Goal: Task Accomplishment & Management: Manage account settings

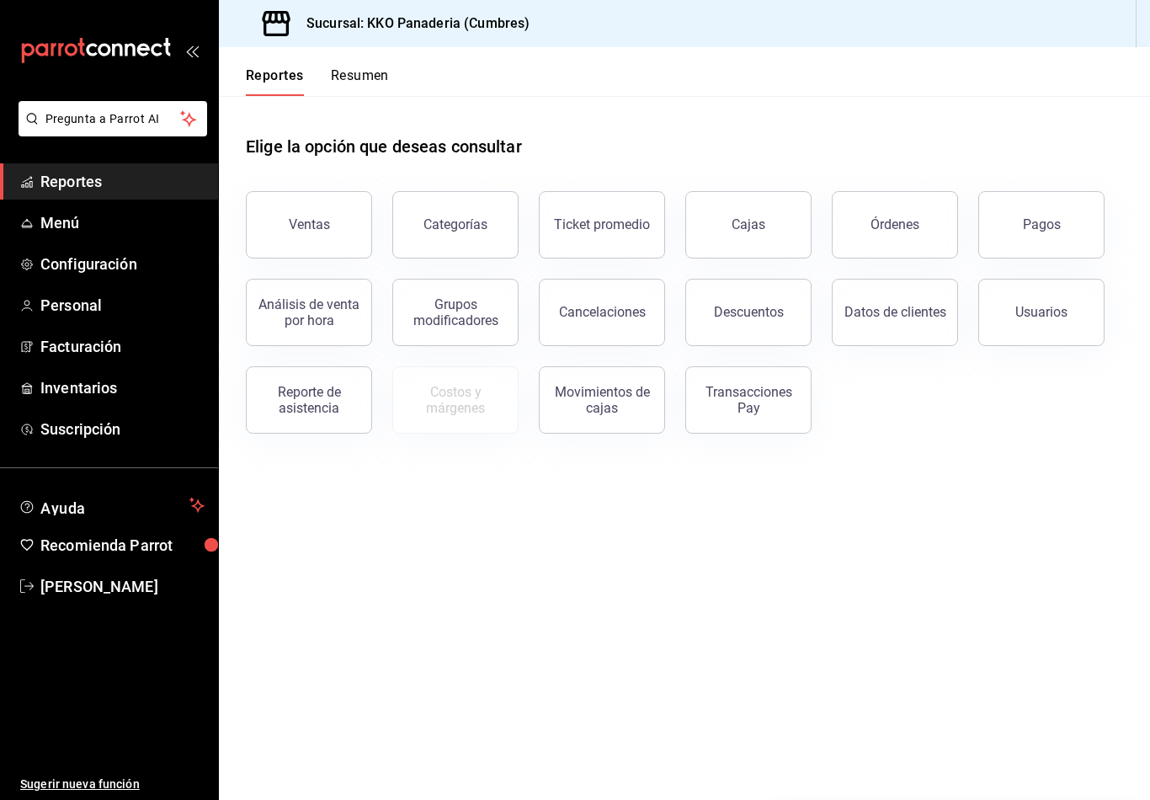
click at [104, 77] on div "mailbox folders" at bounding box center [109, 50] width 218 height 101
click at [357, 82] on button "Resumen" at bounding box center [360, 81] width 58 height 29
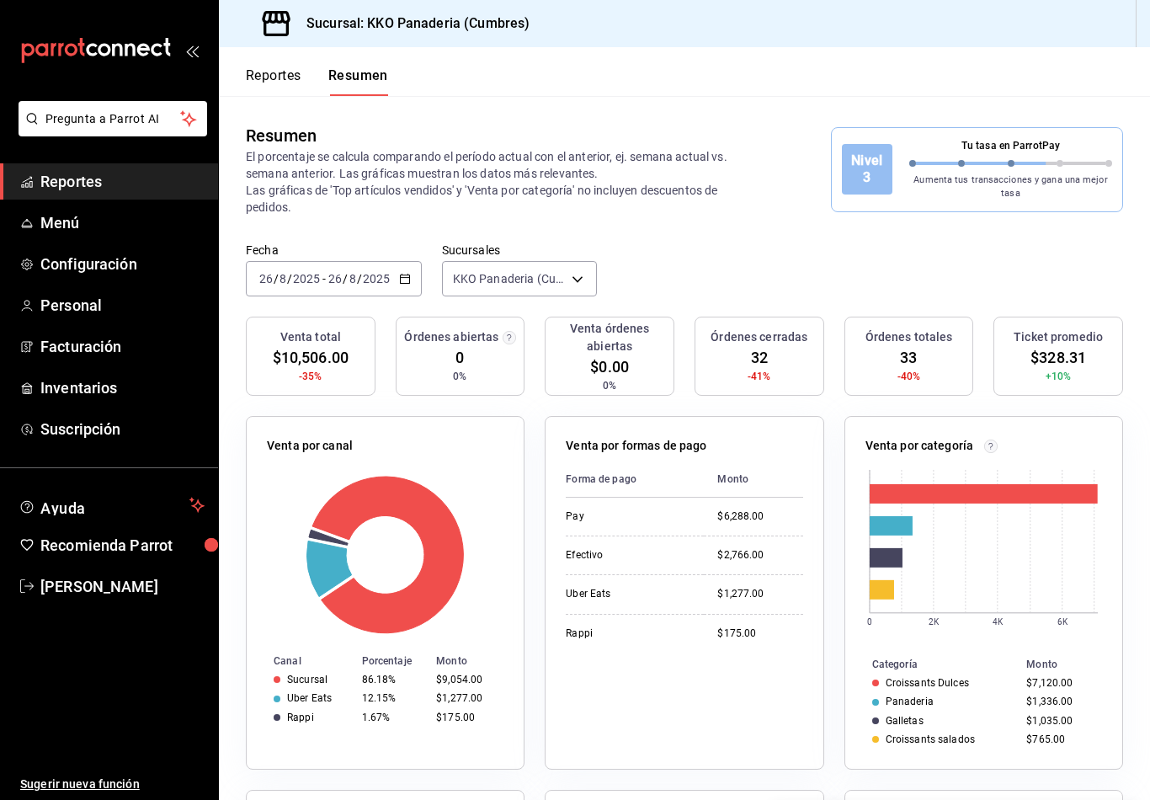
click at [121, 53] on icon "mailbox folders" at bounding box center [117, 50] width 10 height 13
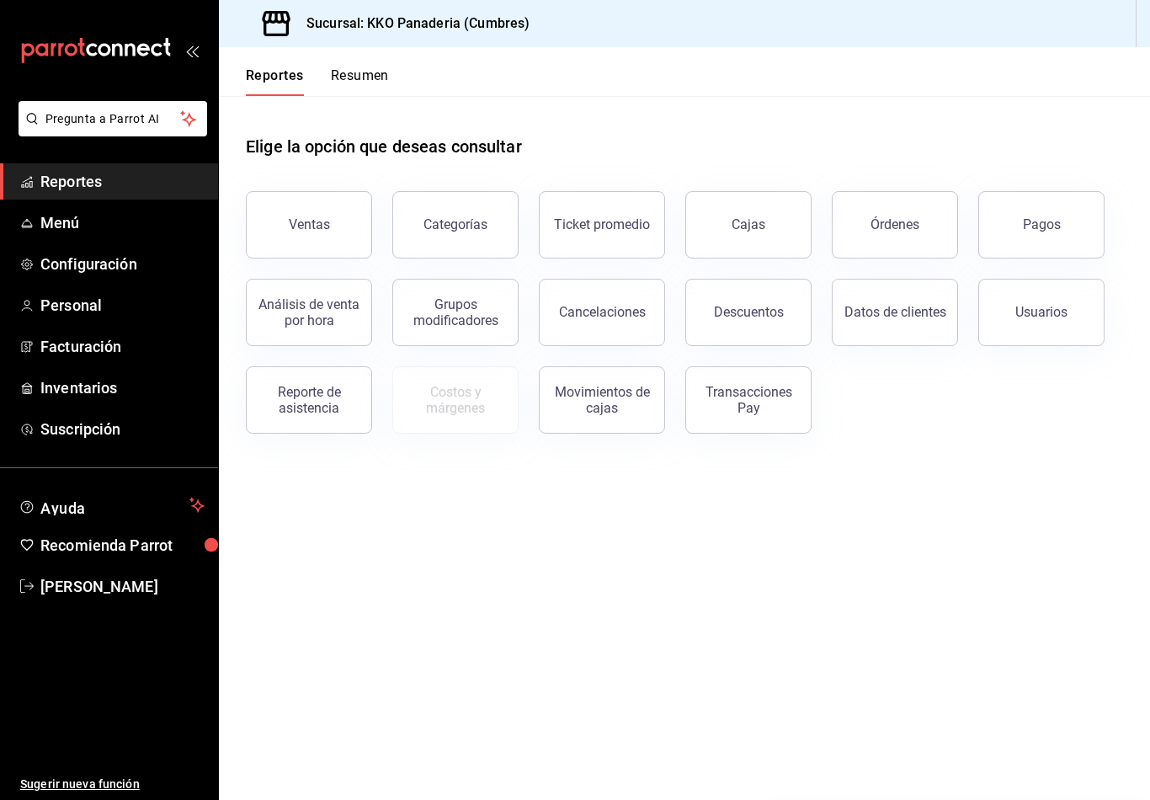
click at [362, 82] on button "Resumen" at bounding box center [360, 81] width 58 height 29
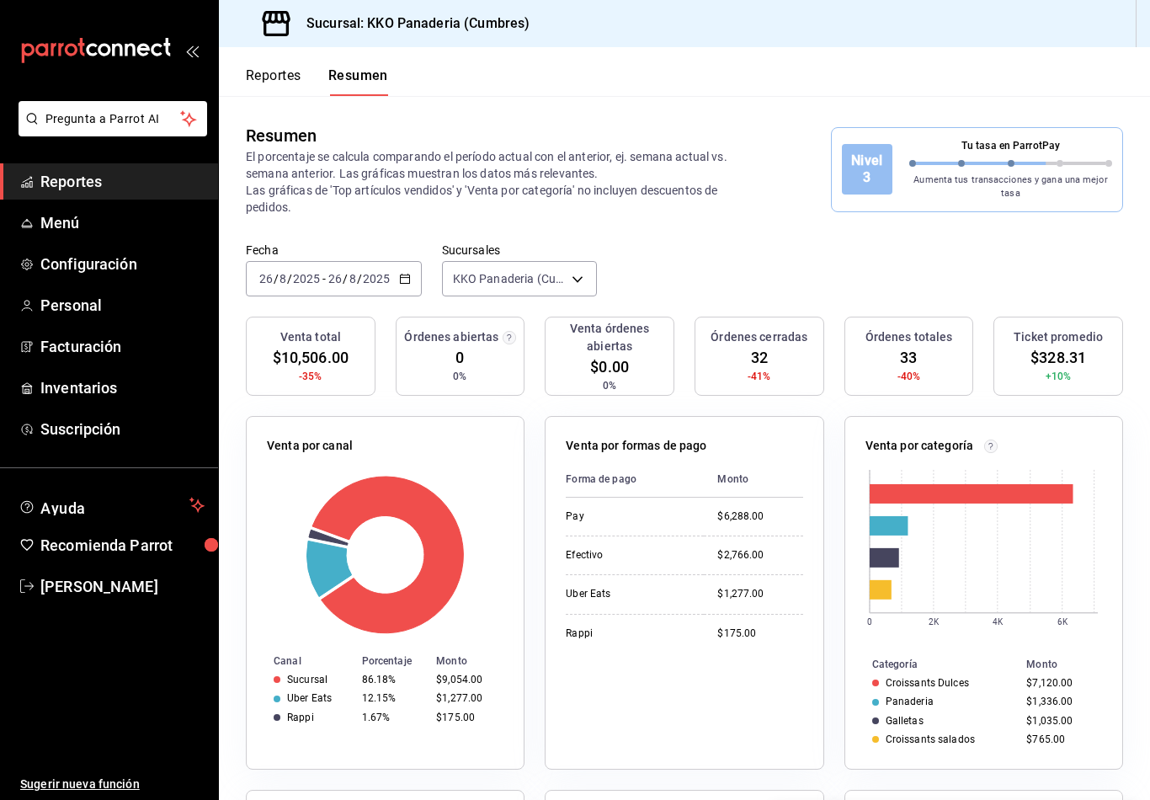
click at [279, 73] on button "Reportes" at bounding box center [274, 81] width 56 height 29
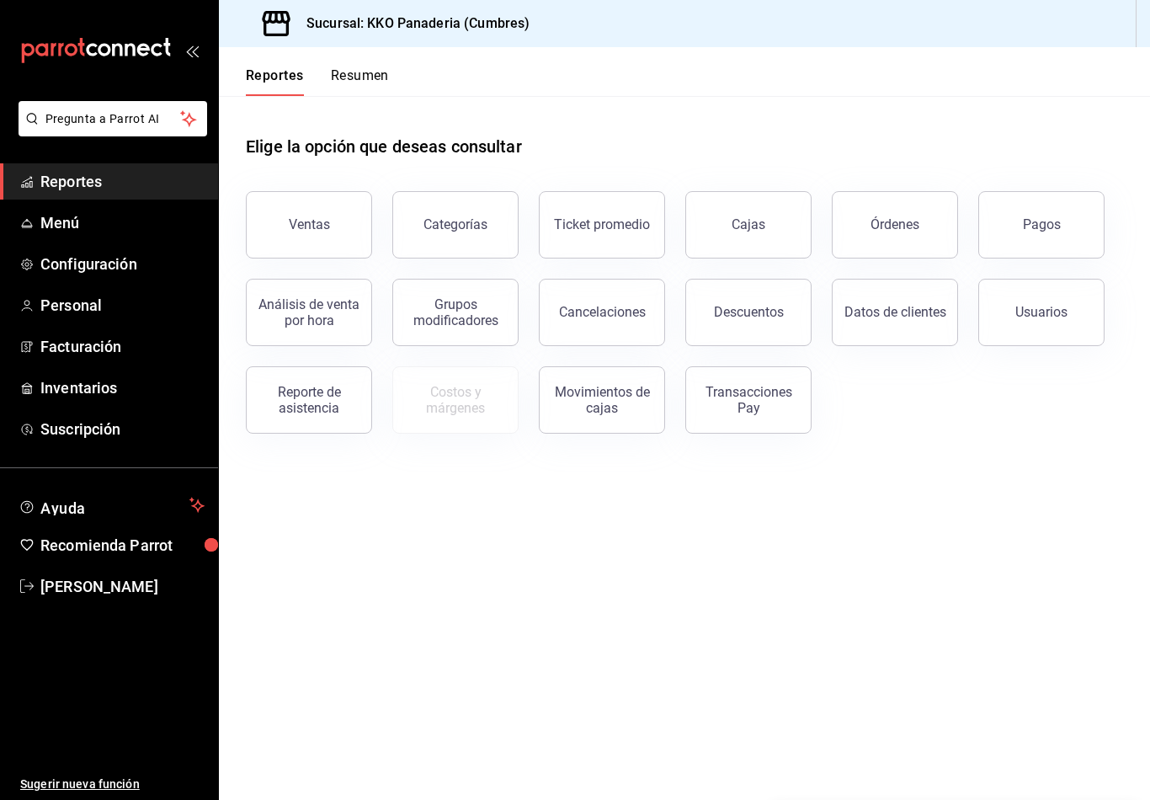
click at [141, 44] on icon "mailbox folders" at bounding box center [142, 49] width 13 height 13
click at [146, 53] on icon "mailbox folders" at bounding box center [142, 49] width 13 height 13
click at [135, 49] on icon "mailbox folders" at bounding box center [130, 50] width 10 height 13
click at [84, 46] on icon "mailbox folders" at bounding box center [96, 50] width 152 height 25
click at [35, 348] on link "Facturación" at bounding box center [109, 346] width 218 height 36
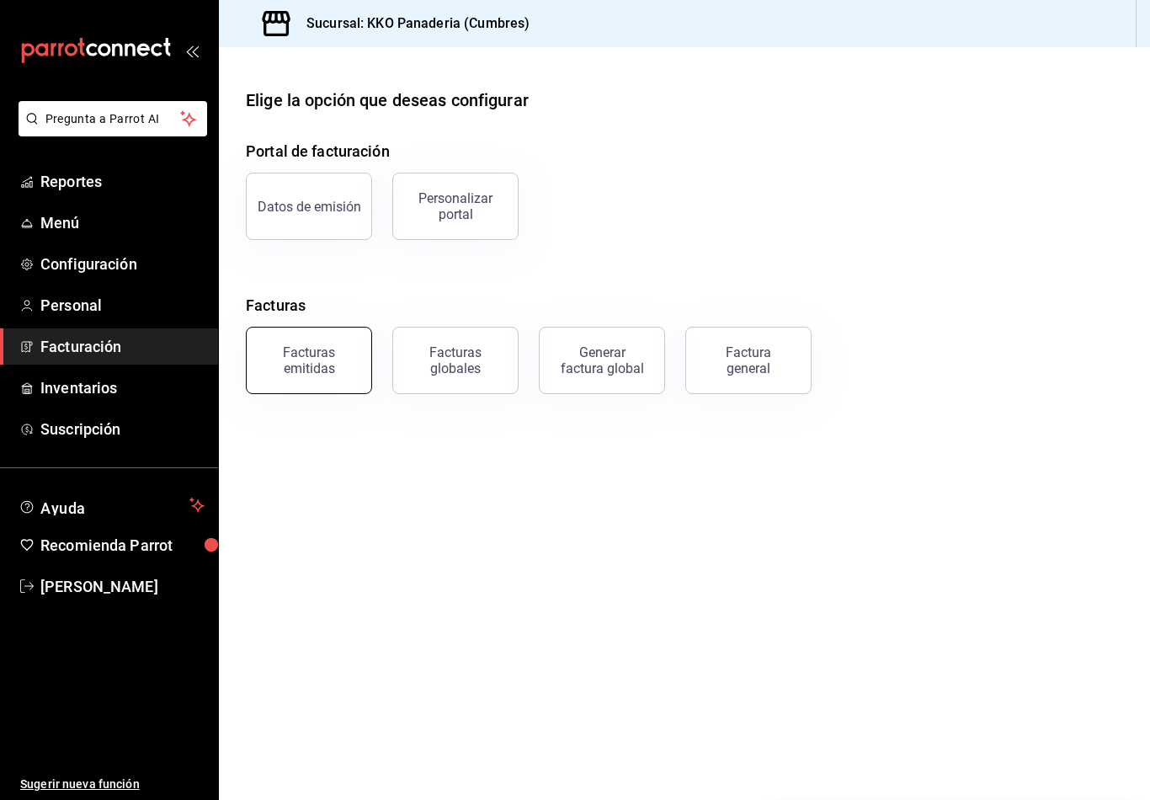
click at [307, 359] on div "Facturas emitidas" at bounding box center [309, 360] width 104 height 32
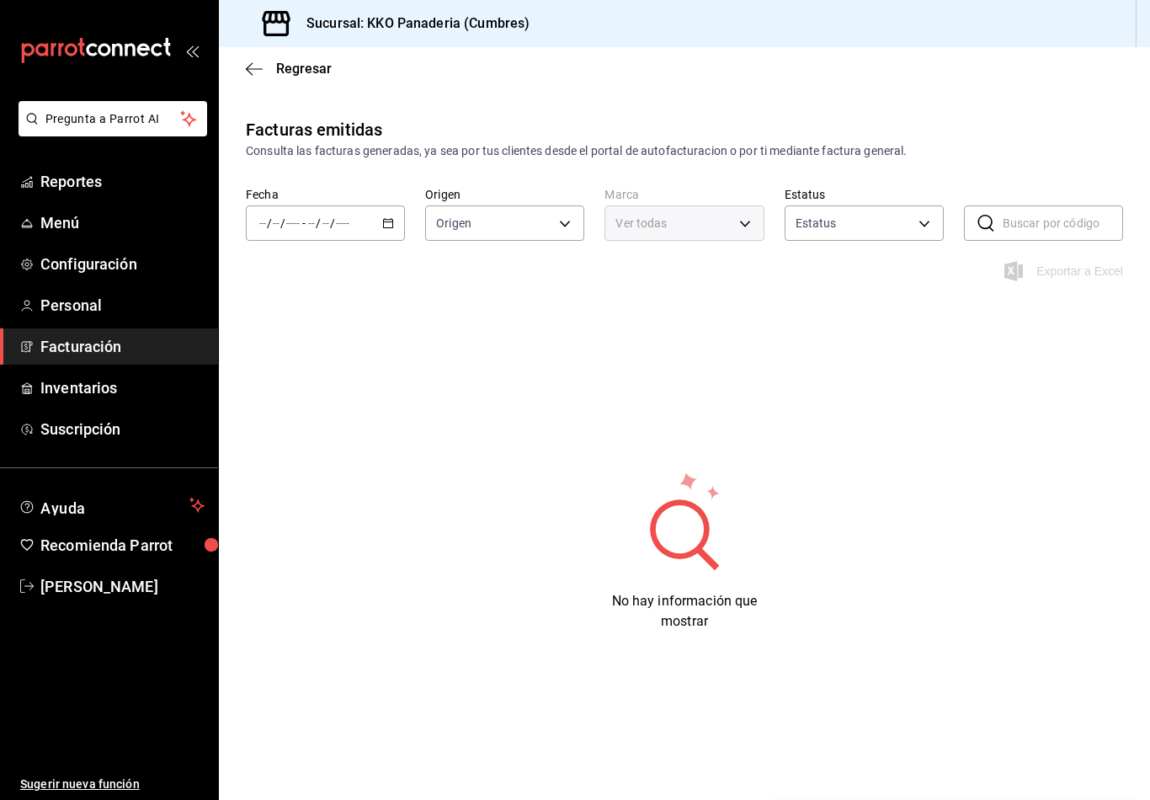
type input "ORDER_INVOICE,GENERAL_INVOICE"
type input "ACTIVE,PENDING_CANCELLATION,CANCELLED,PRE_CANCELLED"
type input "b487ec32-607e-470c-a91c-86d1a390b7a2"
click at [288, 225] on input "number" at bounding box center [292, 222] width 15 height 13
click at [278, 348] on span "Semana actual" at bounding box center [325, 350] width 130 height 18
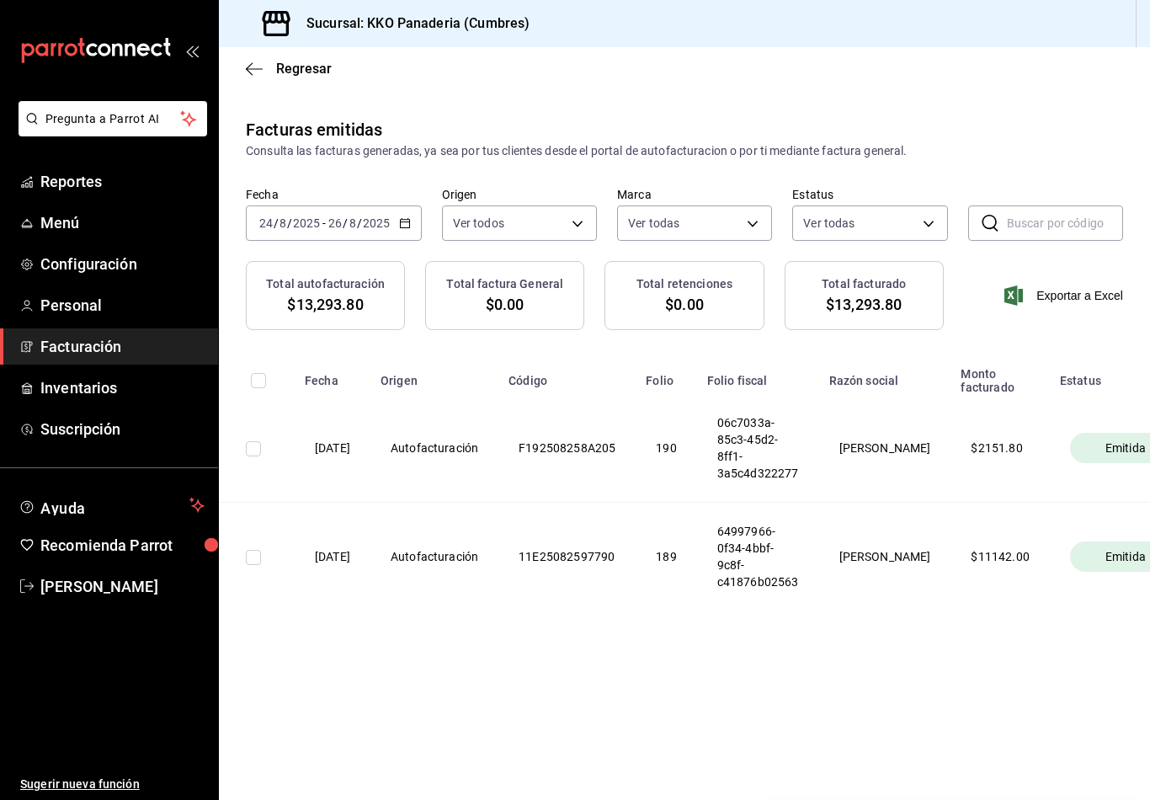
click at [302, 228] on input "2025" at bounding box center [306, 222] width 29 height 13
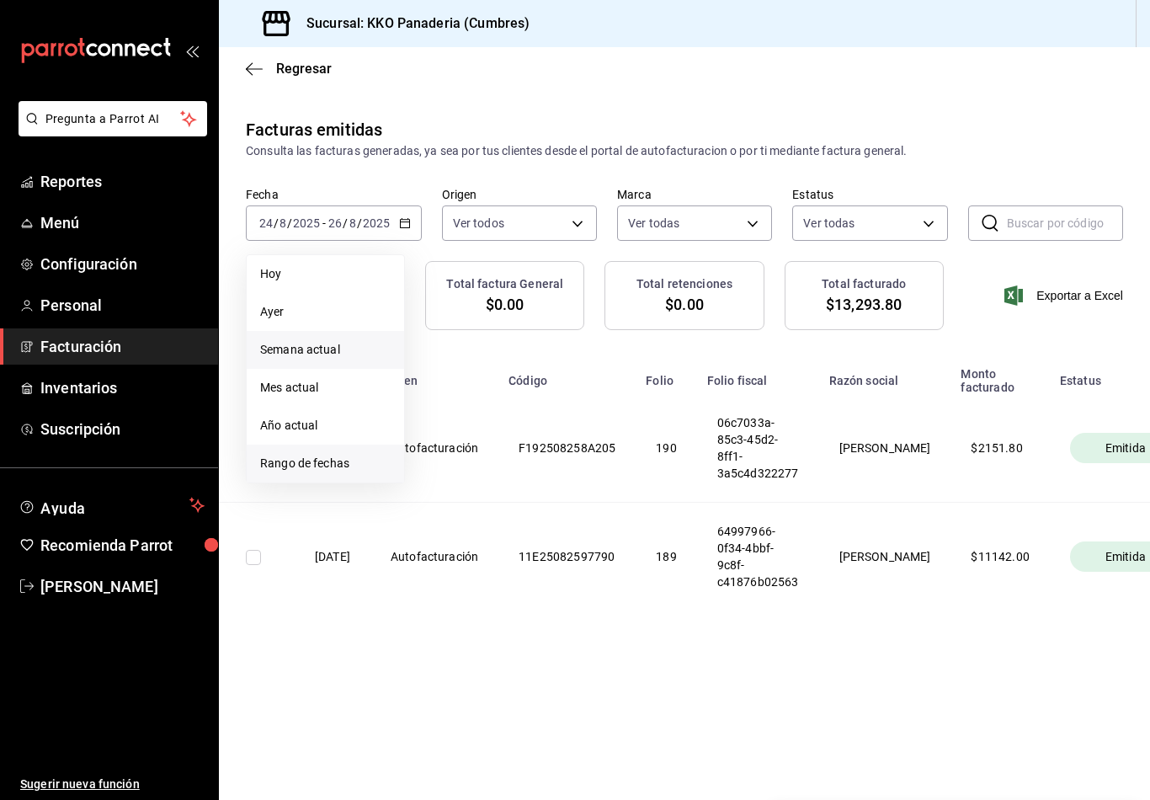
click at [282, 471] on span "Rango de fechas" at bounding box center [325, 464] width 130 height 18
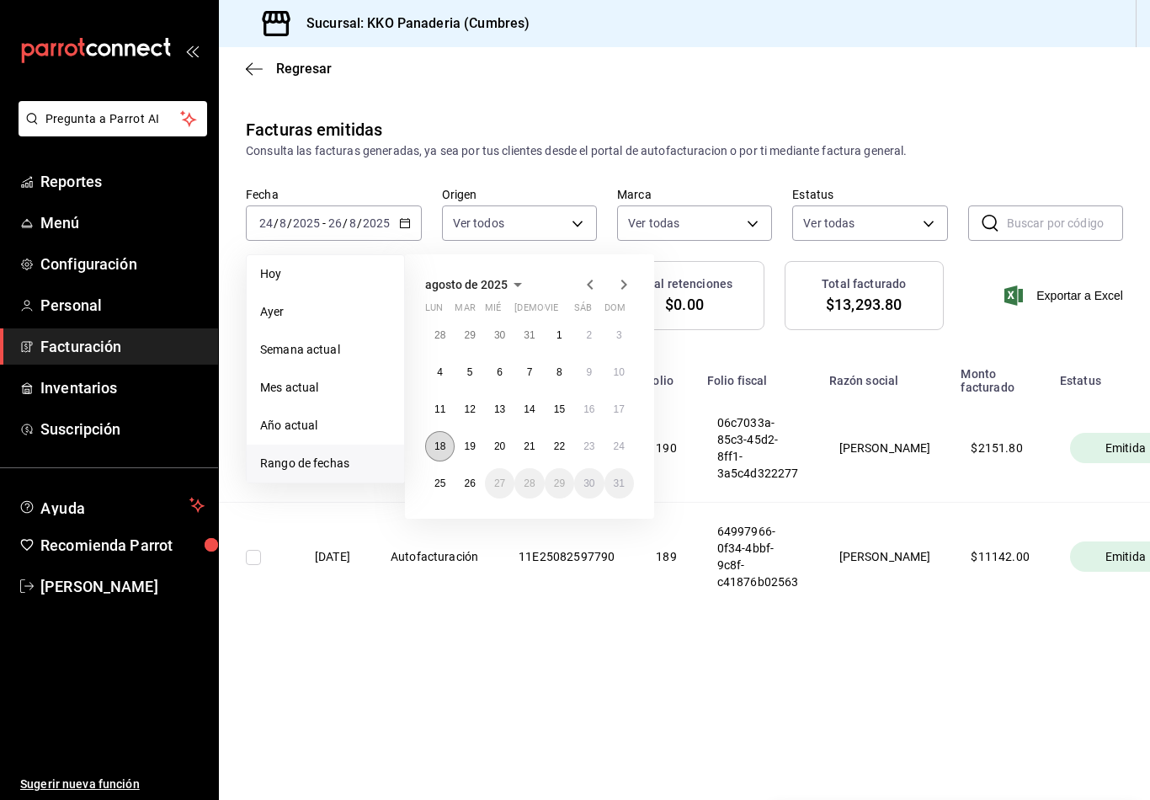
click at [439, 457] on button "18" at bounding box center [439, 446] width 29 height 30
click at [625, 452] on abbr "24" at bounding box center [619, 446] width 11 height 12
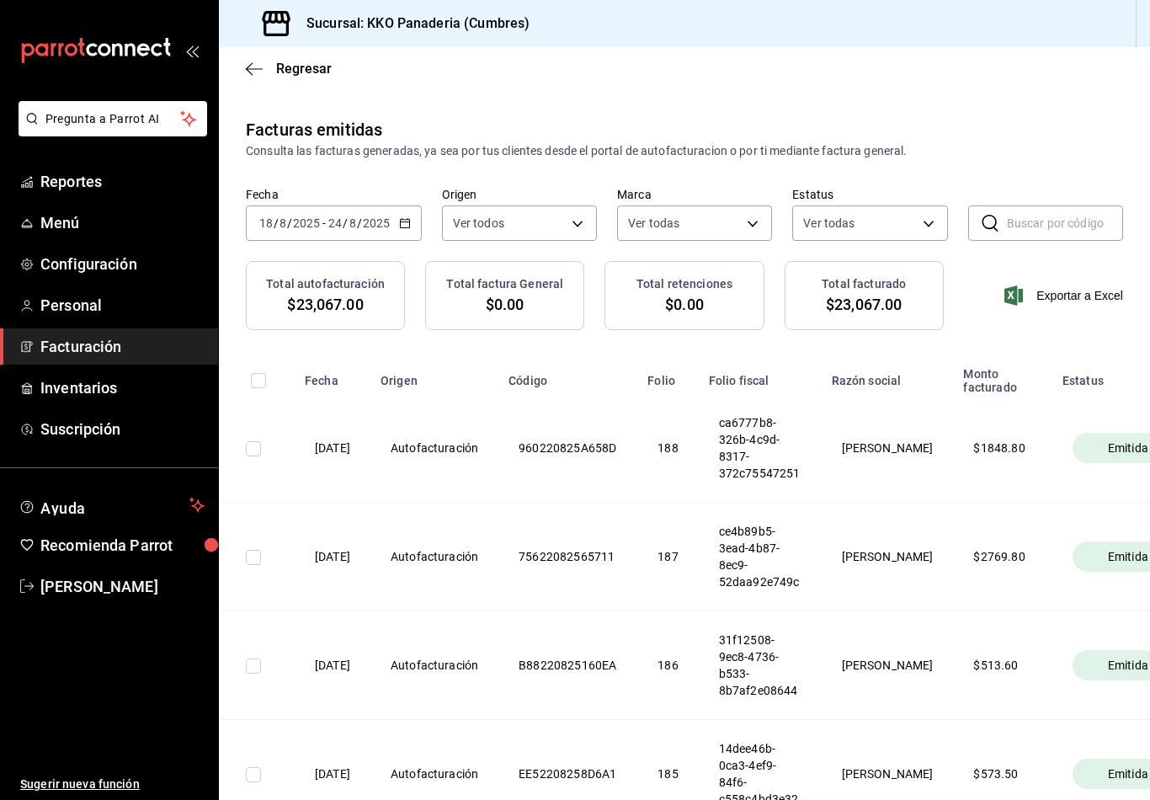
click at [292, 218] on input "2025" at bounding box center [306, 222] width 29 height 13
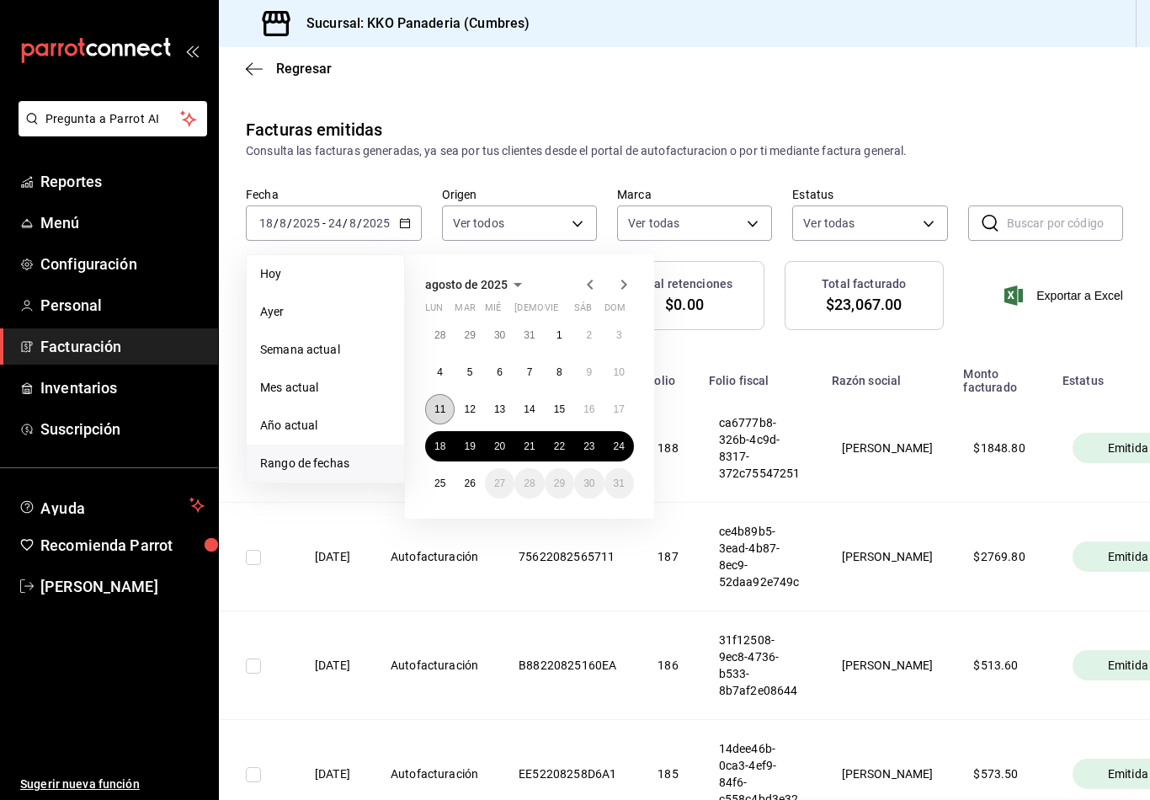
click at [438, 407] on abbr "11" at bounding box center [439, 409] width 11 height 12
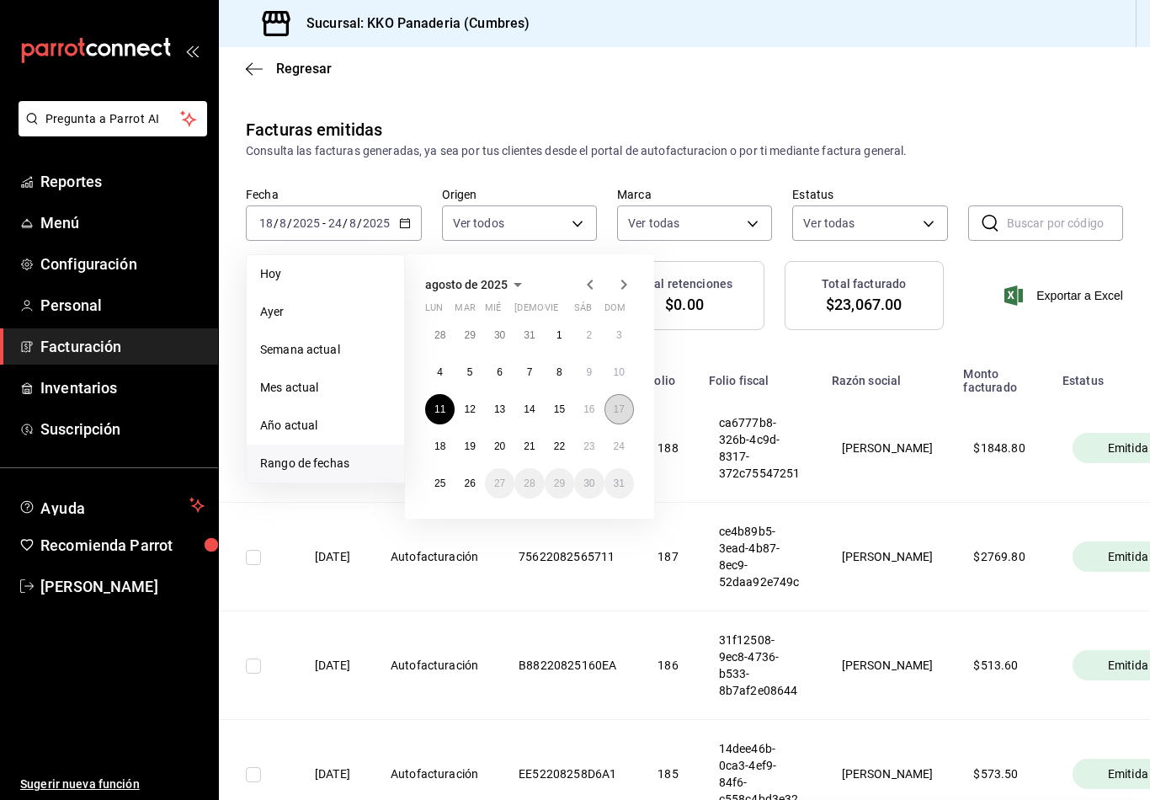
click at [612, 419] on button "17" at bounding box center [618, 409] width 29 height 30
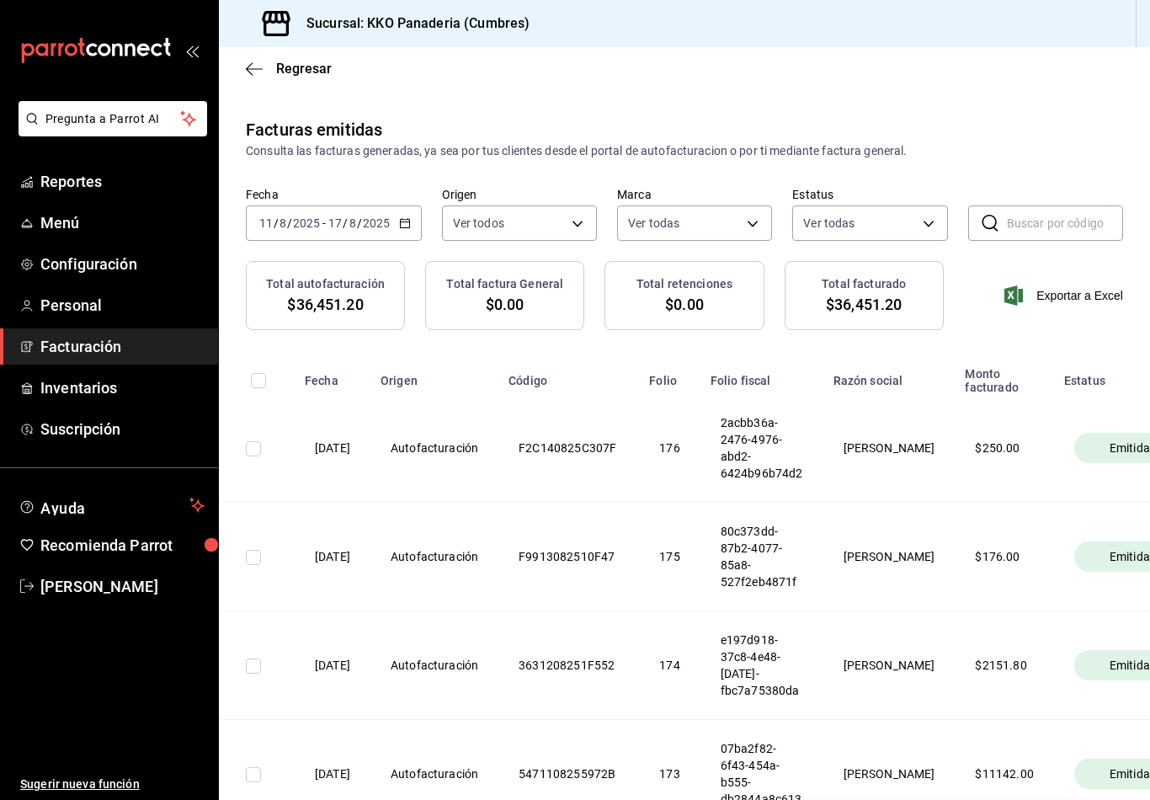
click at [69, 45] on icon "mailbox folders" at bounding box center [70, 49] width 13 height 13
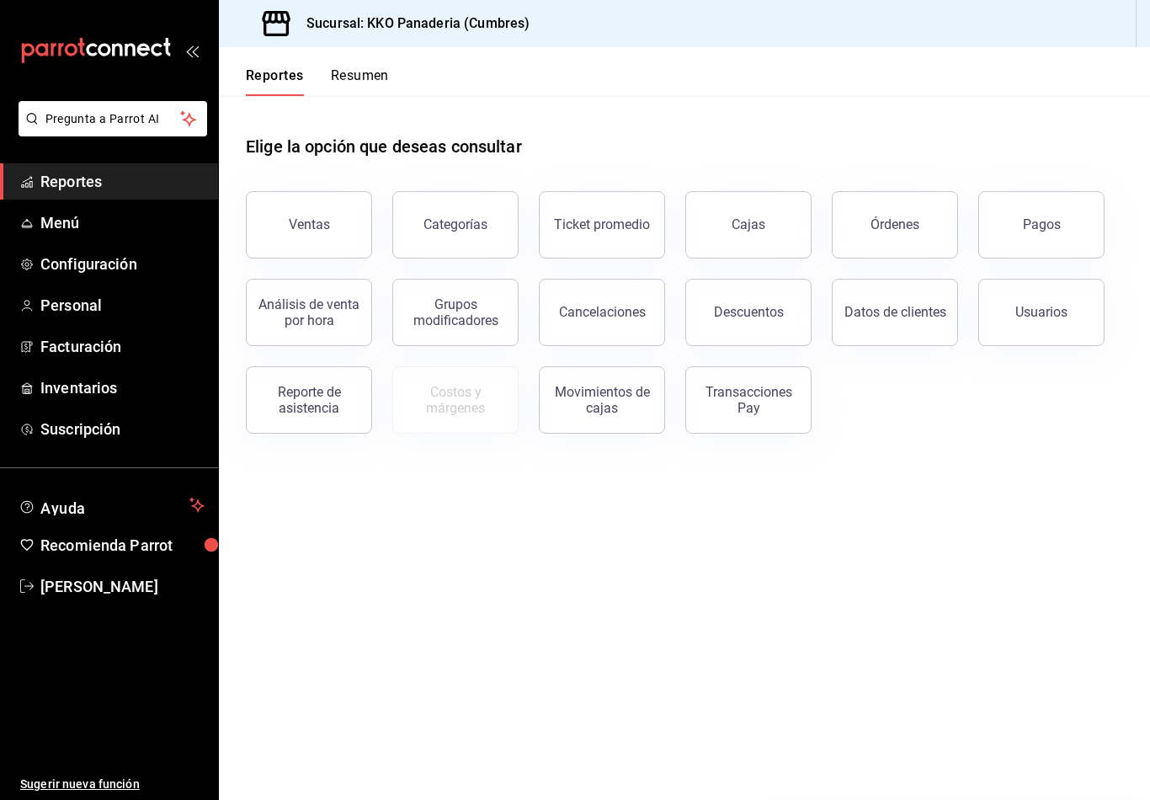
click at [44, 53] on icon "mailbox folders" at bounding box center [41, 49] width 13 height 13
click at [363, 88] on button "Resumen" at bounding box center [360, 81] width 58 height 29
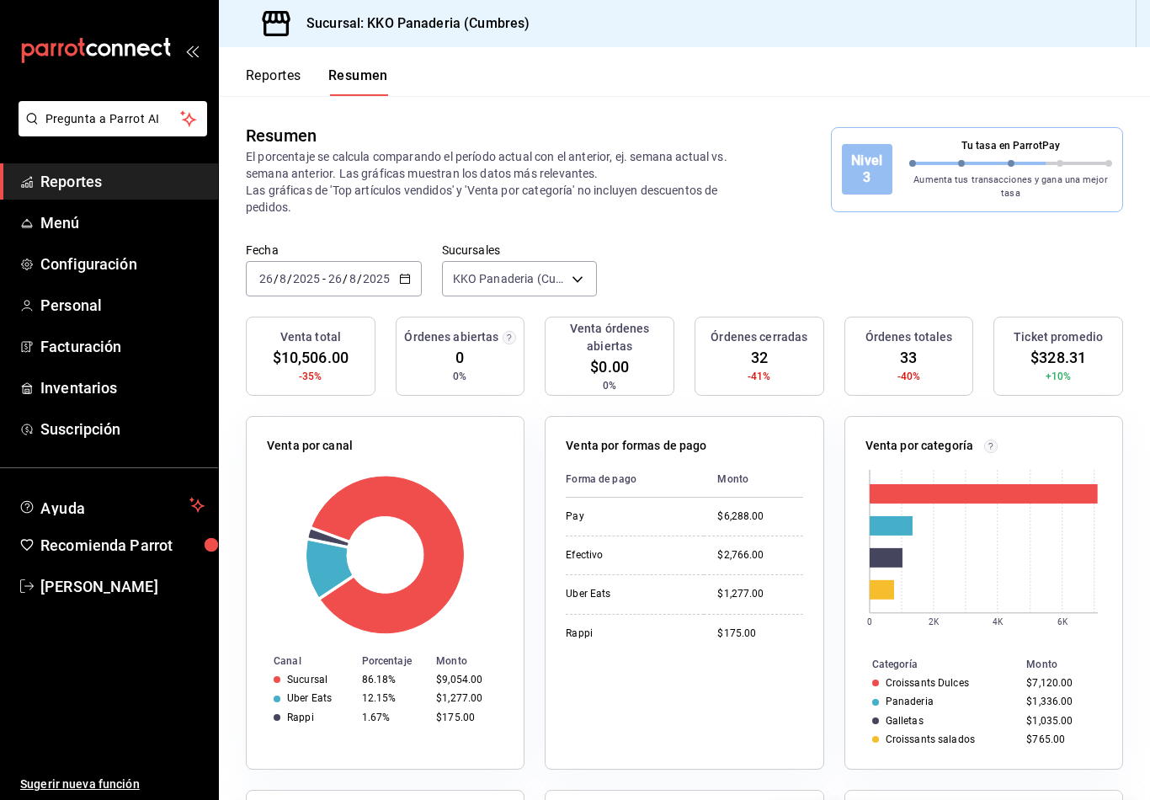
click at [268, 92] on button "Reportes" at bounding box center [274, 81] width 56 height 29
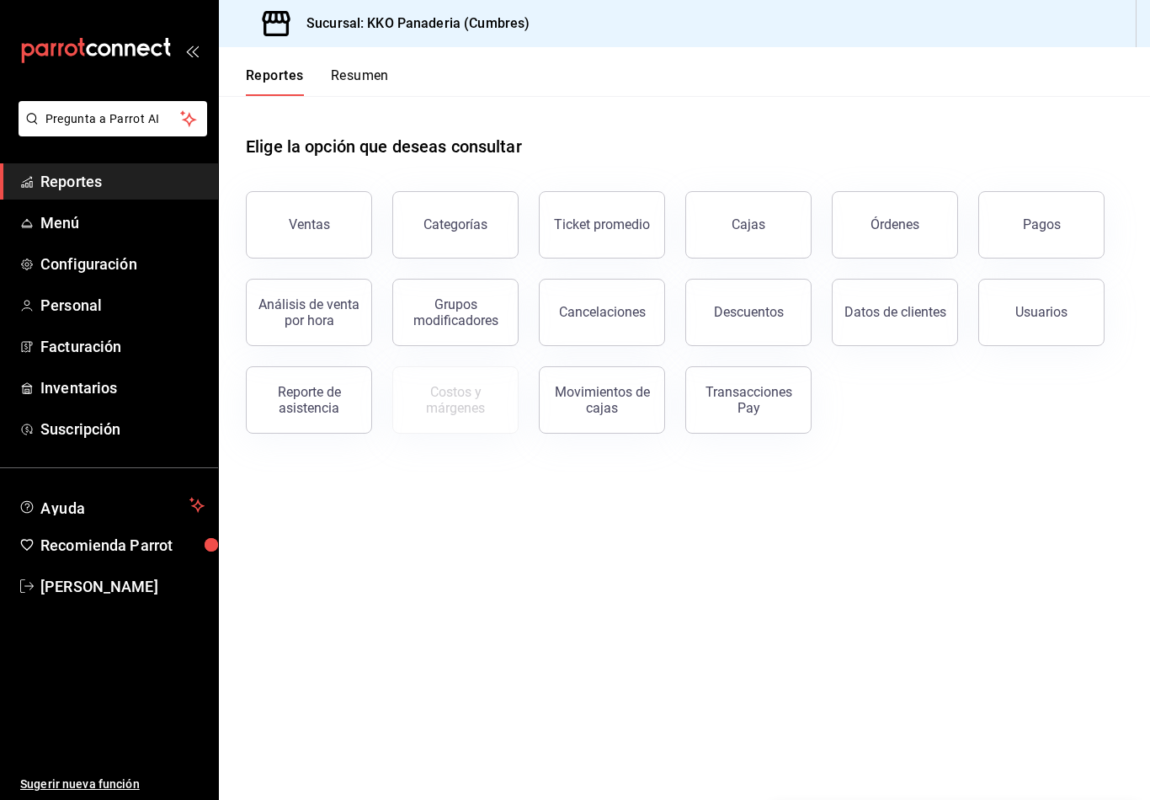
click at [60, 49] on icon "mailbox folders" at bounding box center [60, 49] width 5 height 13
